Goal: Task Accomplishment & Management: Use online tool/utility

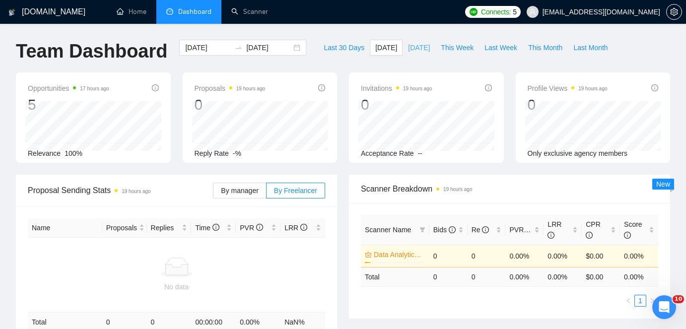
click at [411, 52] on span "[DATE]" at bounding box center [419, 47] width 22 height 11
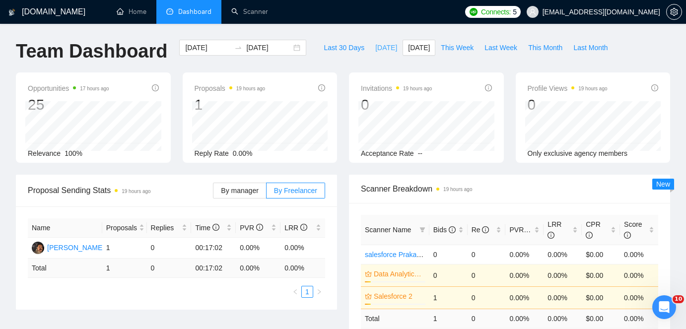
click at [384, 46] on span "[DATE]" at bounding box center [386, 47] width 22 height 11
type input "[DATE]"
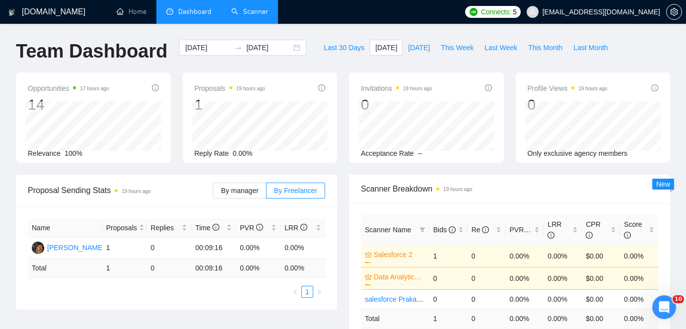
click at [256, 11] on link "Scanner" at bounding box center [249, 11] width 37 height 8
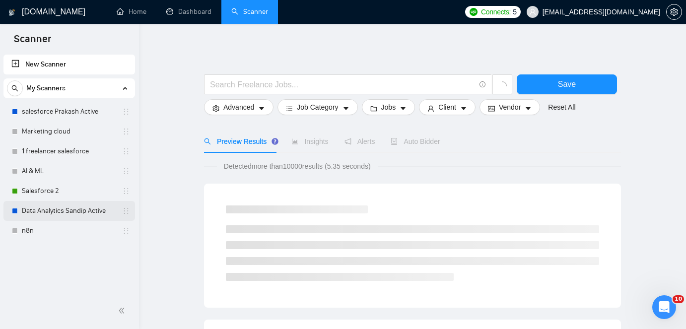
click at [80, 216] on link "Data Analytics Sandip Active" at bounding box center [69, 211] width 94 height 20
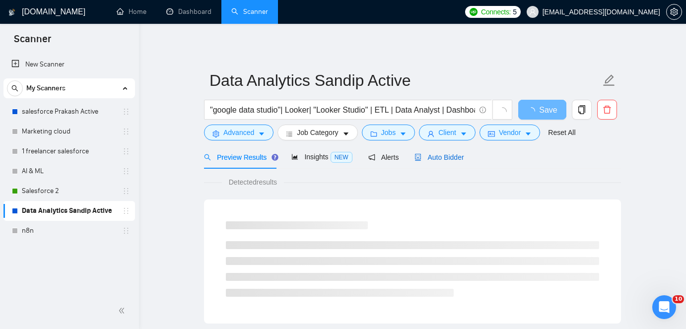
click at [447, 158] on span "Auto Bidder" at bounding box center [438, 157] width 49 height 8
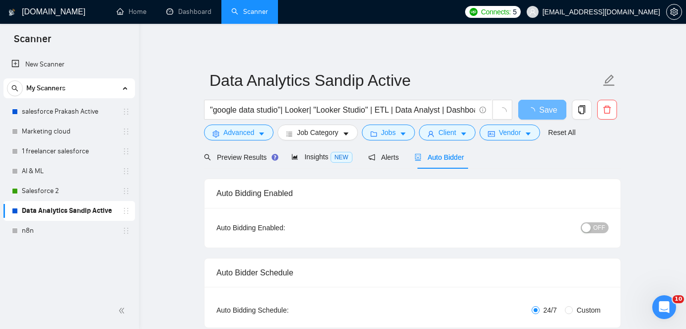
checkbox input "true"
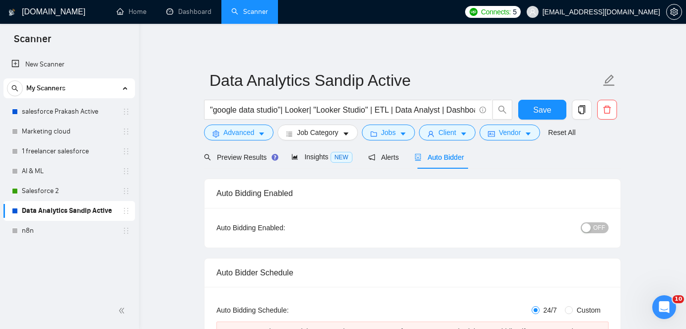
click at [603, 231] on span "OFF" at bounding box center [599, 227] width 12 height 11
click at [254, 152] on div "Preview Results" at bounding box center [239, 157] width 71 height 11
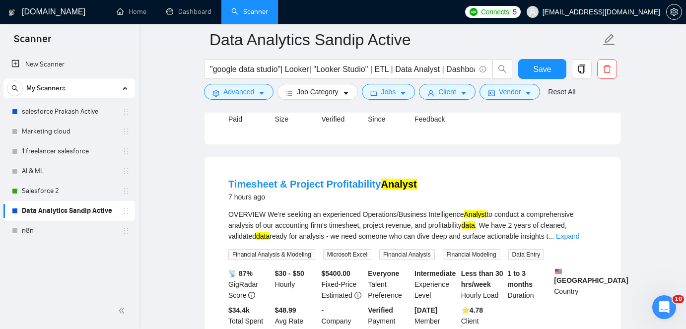
scroll to position [1394, 0]
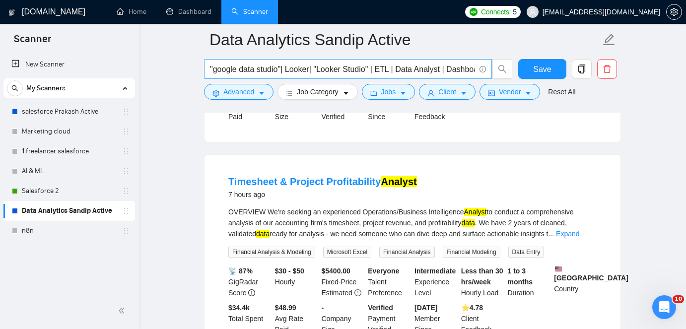
click at [304, 73] on input ""google data studio"| Looker| "Looker Studio" | ETL | Data Analyst | Dashboard …" at bounding box center [342, 69] width 265 height 12
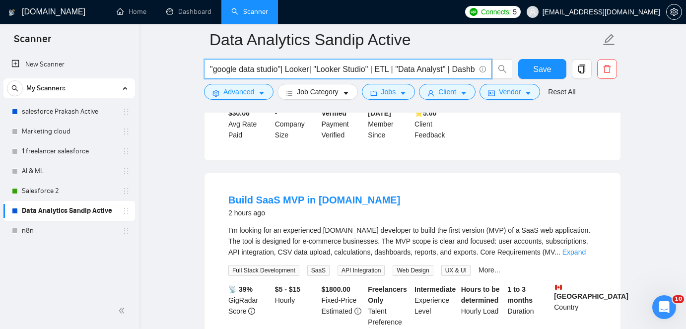
scroll to position [485, 0]
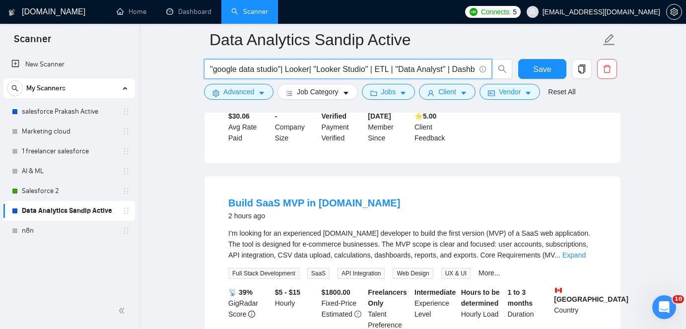
click at [329, 68] on input ""google data studio"| Looker| "Looker Studio" | ETL | "Data Analyst" | Dashboar…" at bounding box center [342, 69] width 265 height 12
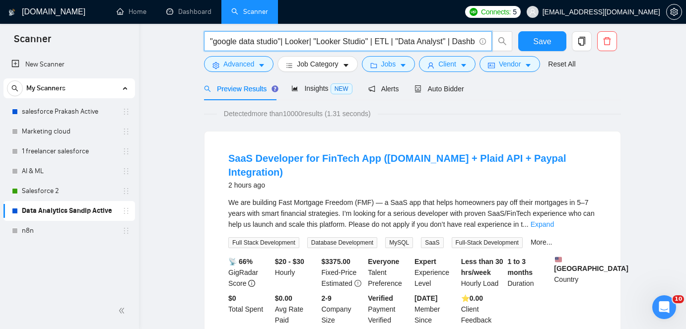
scroll to position [0, 0]
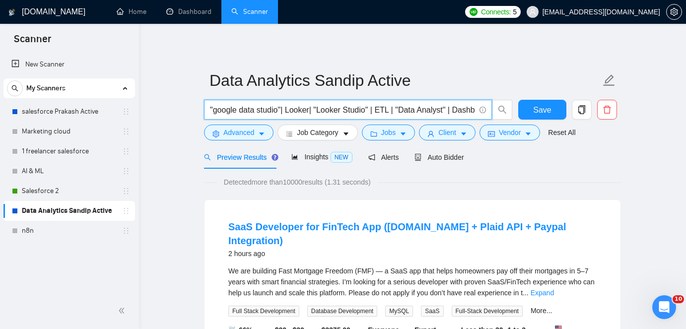
type input ""google data studio"| Looker| "Looker Studio" | ETL | "Data Analyst" | Dashboar…"
click at [349, 101] on span ""google data studio"| Looker| "Looker Studio" | ETL | "Data Analyst" | Dashboar…" at bounding box center [348, 110] width 288 height 20
click at [363, 114] on input ""google data studio"| Looker| "Looker Studio" | ETL | "Data Analyst" | Dashboar…" at bounding box center [342, 110] width 265 height 12
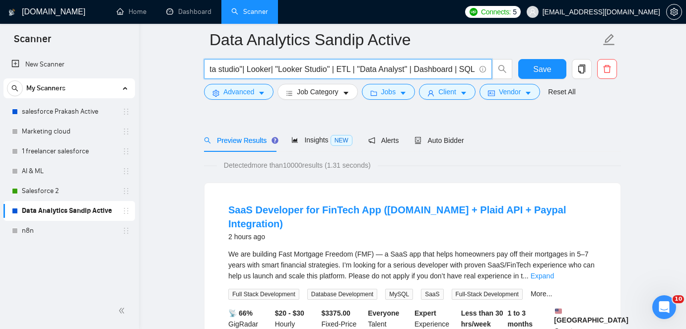
scroll to position [59, 0]
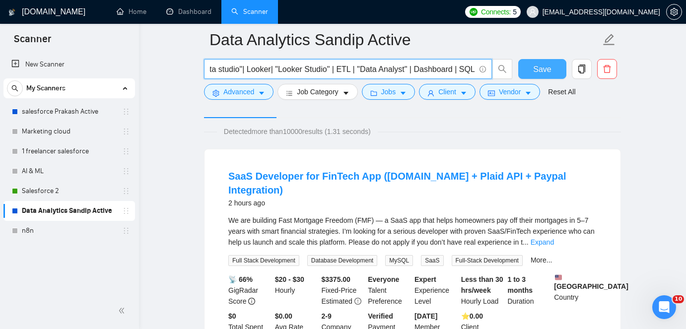
click at [536, 72] on span "Save" at bounding box center [542, 69] width 18 height 12
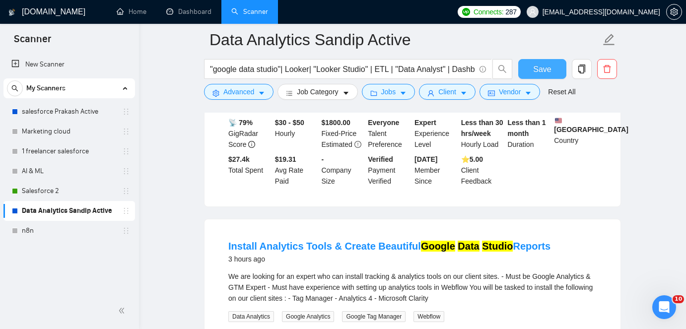
scroll to position [971, 0]
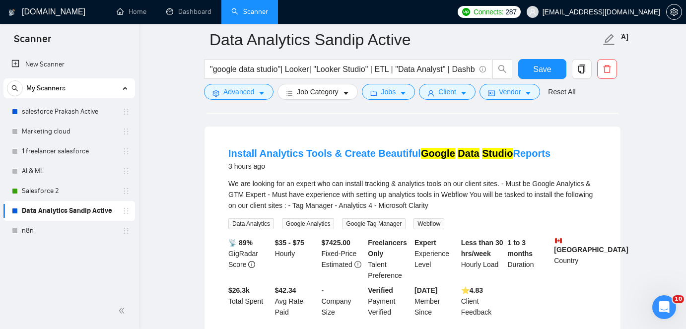
click at [318, 192] on div "We are looking for an expert who can install tracking & analytics tools on our …" at bounding box center [412, 194] width 368 height 33
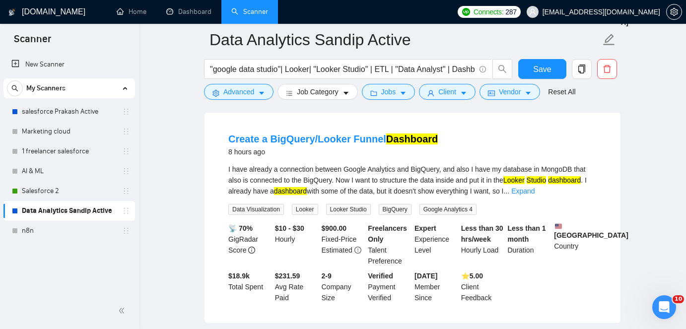
scroll to position [2199, 0]
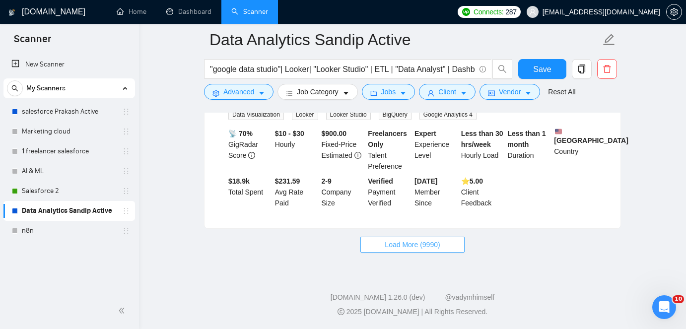
click at [404, 240] on span "Load More (9990)" at bounding box center [411, 244] width 55 height 11
